Goal: Browse casually: Explore the website without a specific task or goal

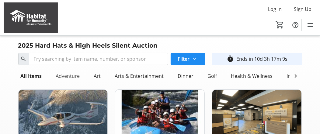
click at [65, 76] on div "Adventure" at bounding box center [68, 76] width 29 height 12
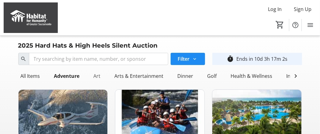
click at [96, 76] on div "Art" at bounding box center [97, 76] width 12 height 12
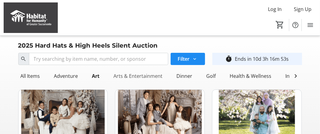
click at [139, 76] on div "Arts & Entertainment" at bounding box center [139, 76] width 54 height 12
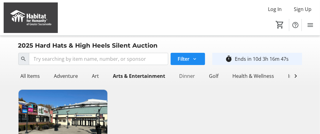
click at [189, 77] on div "Dinner" at bounding box center [187, 76] width 21 height 12
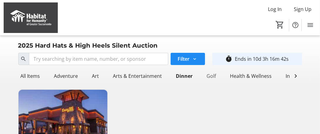
click at [210, 76] on div "Golf" at bounding box center [212, 76] width 14 height 12
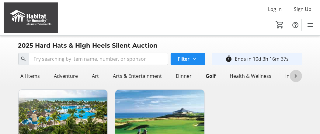
click at [296, 79] on mat-icon at bounding box center [296, 75] width 7 height 7
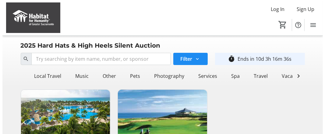
scroll to position [0, 455]
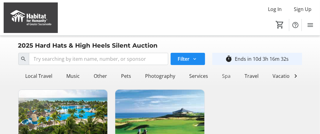
click at [220, 75] on div "Spa" at bounding box center [226, 76] width 13 height 12
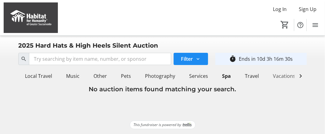
click at [271, 75] on div "Vacations" at bounding box center [284, 76] width 27 height 12
click at [301, 78] on mat-icon at bounding box center [300, 75] width 7 height 7
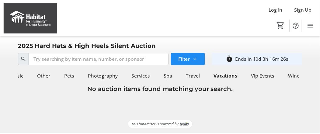
scroll to position [0, 502]
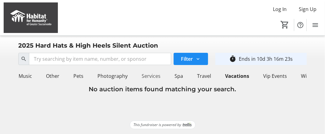
click at [145, 75] on div "Services" at bounding box center [151, 76] width 24 height 12
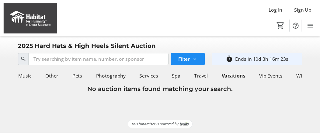
scroll to position [0, 502]
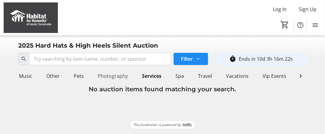
click at [95, 75] on div "Photography" at bounding box center [112, 76] width 35 height 12
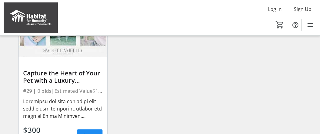
scroll to position [33, 0]
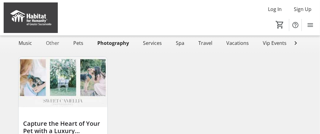
click at [49, 43] on div "Other" at bounding box center [53, 43] width 18 height 12
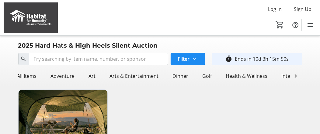
scroll to position [0, 0]
click at [24, 76] on div "All Items" at bounding box center [30, 76] width 24 height 12
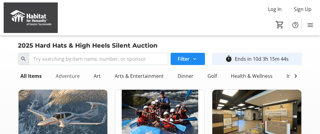
click at [62, 74] on div "Adventure" at bounding box center [68, 76] width 29 height 12
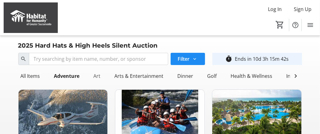
click at [98, 76] on div "Art" at bounding box center [97, 76] width 12 height 12
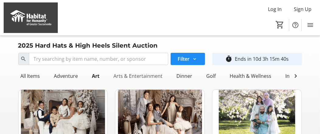
click at [130, 76] on div "Arts & Entertainment" at bounding box center [139, 76] width 54 height 12
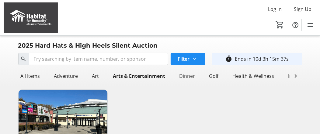
click at [187, 77] on div "Dinner" at bounding box center [187, 76] width 21 height 12
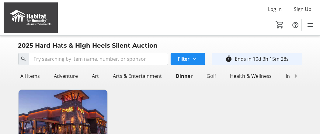
click at [211, 75] on div "Golf" at bounding box center [212, 76] width 14 height 12
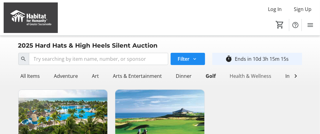
click at [236, 76] on div "Health & Wellness" at bounding box center [251, 76] width 47 height 12
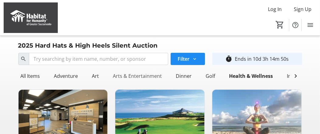
click at [146, 77] on div "Arts & Entertainment" at bounding box center [138, 76] width 54 height 12
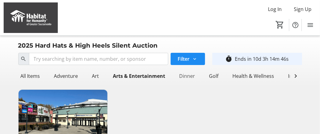
click at [193, 75] on div "Dinner" at bounding box center [187, 76] width 21 height 12
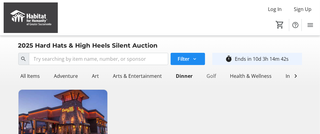
click at [210, 75] on div "Golf" at bounding box center [212, 76] width 14 height 12
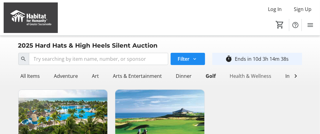
click at [240, 76] on div "Health & Wellness" at bounding box center [251, 76] width 47 height 12
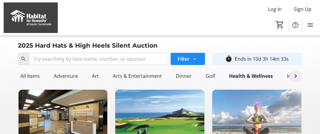
click at [296, 78] on mat-icon at bounding box center [296, 75] width 7 height 7
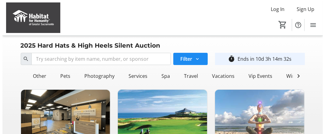
scroll to position [0, 508]
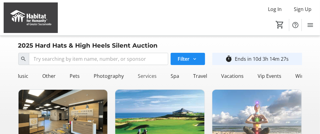
click at [142, 76] on div "Services" at bounding box center [148, 76] width 24 height 12
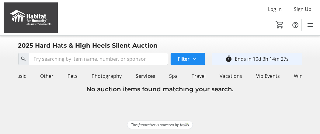
scroll to position [0, 502]
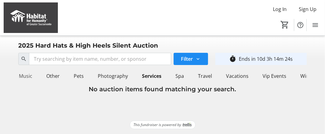
click at [23, 76] on div "Music" at bounding box center [25, 76] width 18 height 12
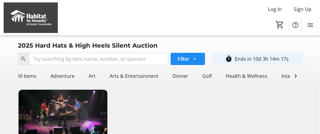
scroll to position [0, 0]
click at [26, 75] on div "All Items" at bounding box center [30, 76] width 24 height 12
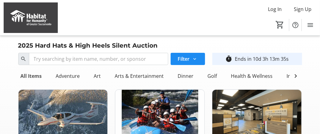
click at [31, 76] on div "All Items" at bounding box center [31, 76] width 26 height 12
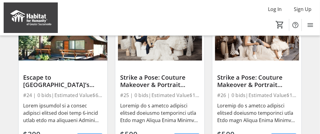
scroll to position [579, 0]
